Goal: Find specific page/section: Find specific page/section

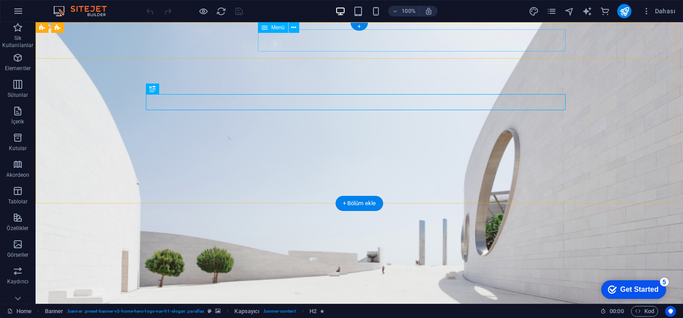
click at [361, 302] on nav "[PERSON_NAME] Hakkımızda Hizmetler Ekip İletişim" at bounding box center [359, 313] width 420 height 22
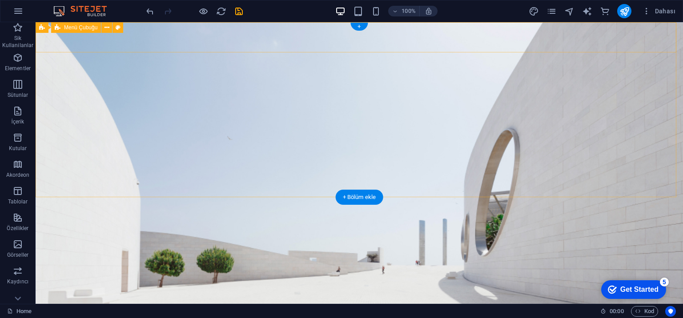
click at [270, 277] on div "[PERSON_NAME] Menteşe" at bounding box center [359, 292] width 647 height 30
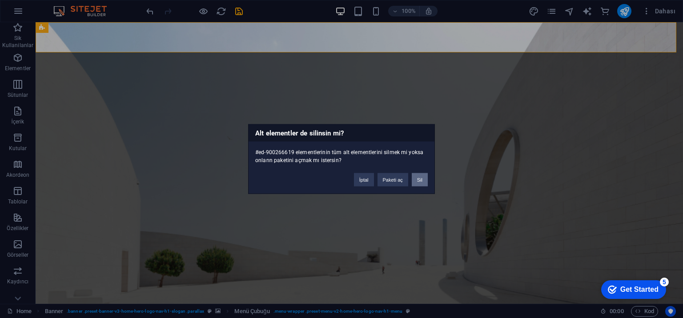
click at [414, 179] on button "Sil" at bounding box center [420, 179] width 16 height 13
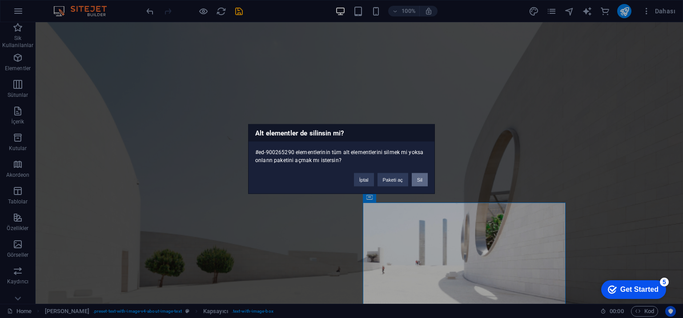
click at [420, 176] on button "Sil" at bounding box center [420, 179] width 16 height 13
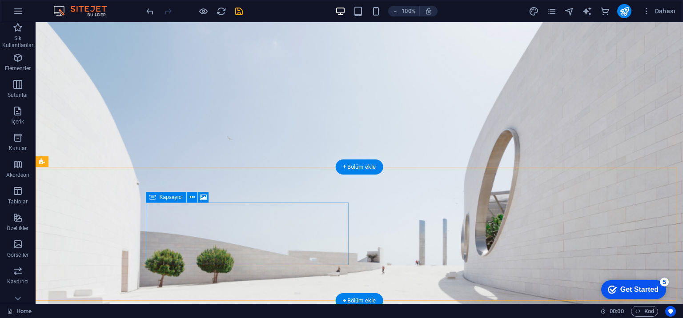
drag, startPoint x: 297, startPoint y: 238, endPoint x: 299, endPoint y: 244, distance: 5.9
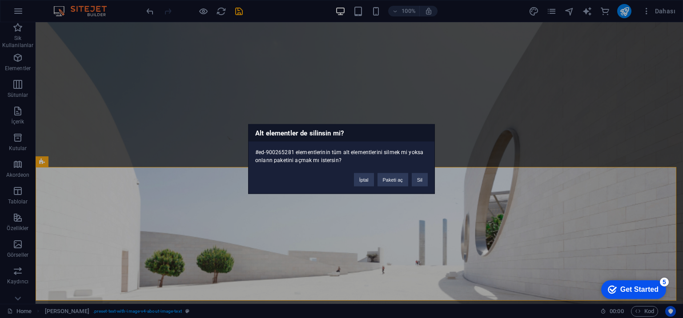
click at [428, 176] on div "İptal Paketi aç Sil" at bounding box center [390, 175] width 87 height 23
click at [417, 181] on button "Sil" at bounding box center [420, 179] width 16 height 13
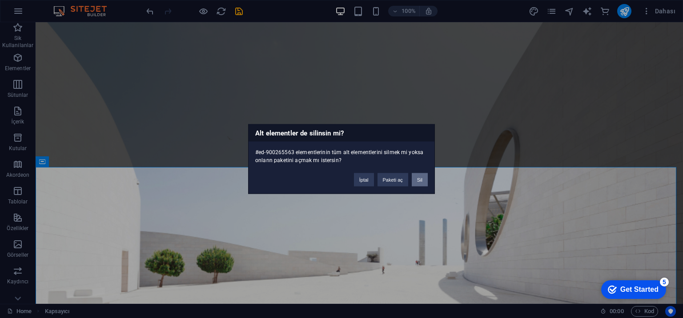
click at [419, 182] on button "Sil" at bounding box center [420, 179] width 16 height 13
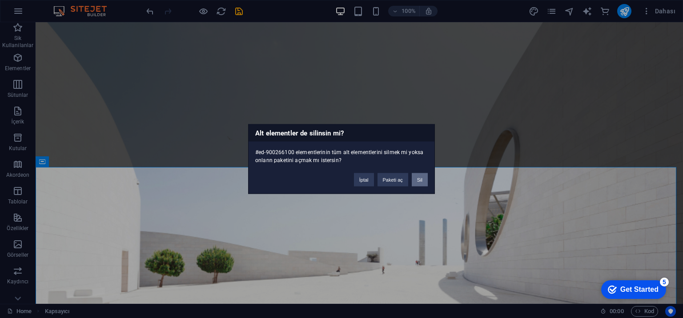
click at [420, 176] on button "Sil" at bounding box center [420, 179] width 16 height 13
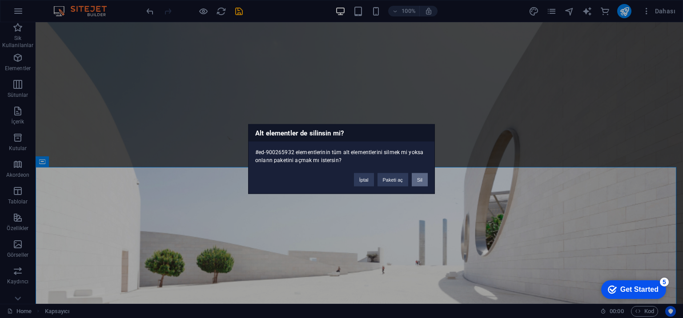
drag, startPoint x: 418, startPoint y: 180, endPoint x: 373, endPoint y: 167, distance: 46.8
click at [418, 180] on button "Sil" at bounding box center [420, 179] width 16 height 13
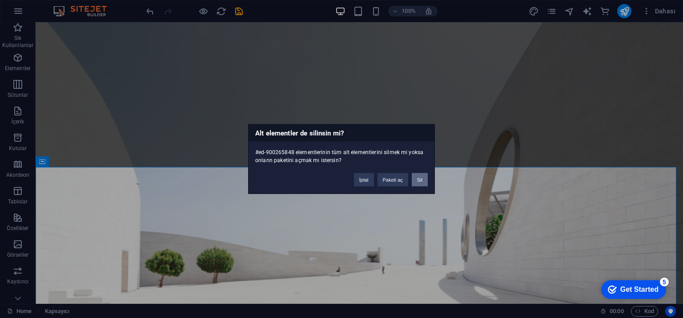
click at [423, 182] on button "Sil" at bounding box center [420, 179] width 16 height 13
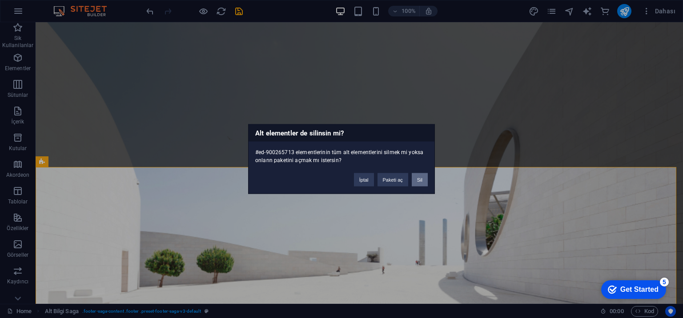
click at [419, 181] on button "Sil" at bounding box center [420, 179] width 16 height 13
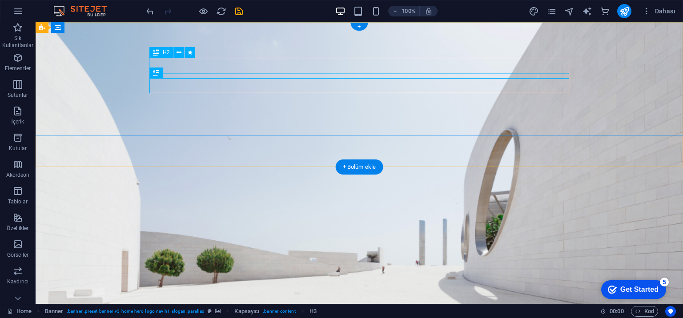
click at [409, 305] on div "Kapı Menteşeleri" at bounding box center [359, 313] width 420 height 16
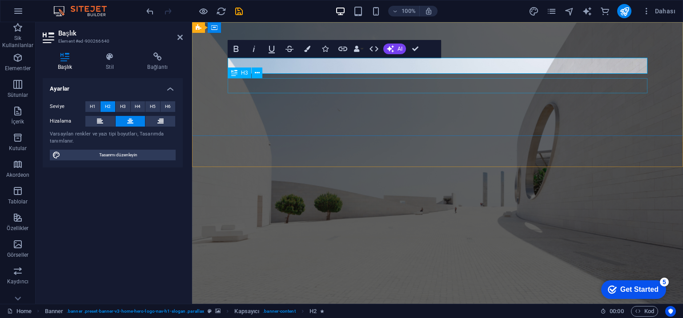
drag, startPoint x: 427, startPoint y: 79, endPoint x: 584, endPoint y: 80, distance: 156.9
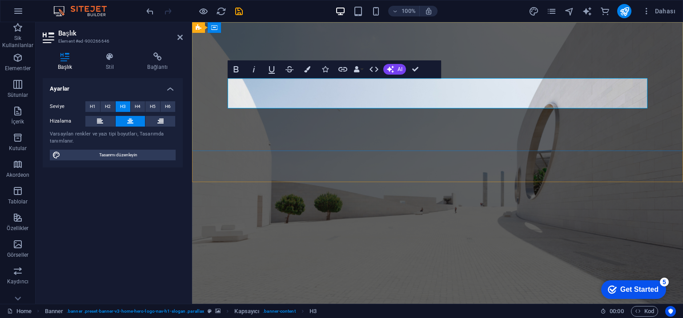
click at [590, 245] on html "Skip to main content Koruma modu Yoğun ilgi ve giriş nedeniyle sayfamıza ziyare…" at bounding box center [437, 228] width 491 height 412
click at [623, 14] on icon "publish" at bounding box center [624, 11] width 10 height 10
